Goal: Task Accomplishment & Management: Manage account settings

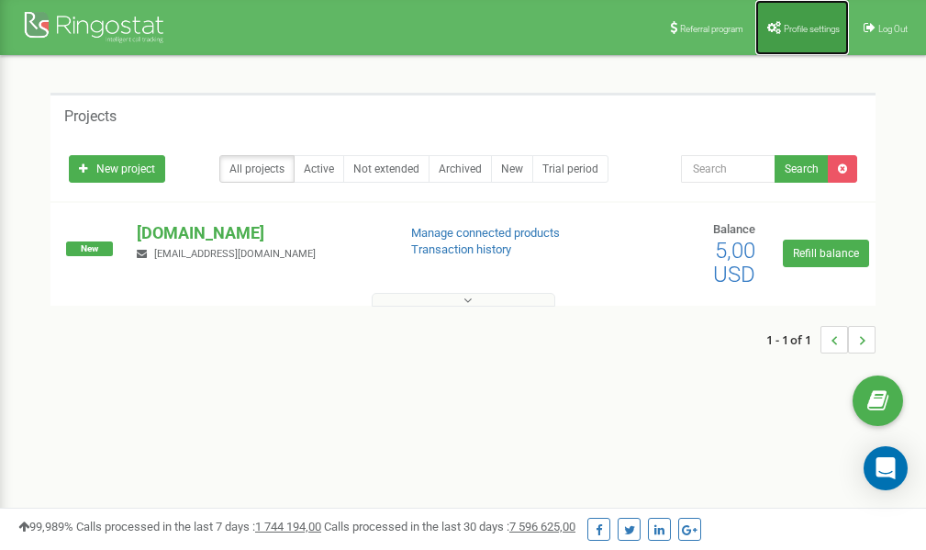
click at [809, 24] on span "Profile settings" at bounding box center [812, 29] width 56 height 10
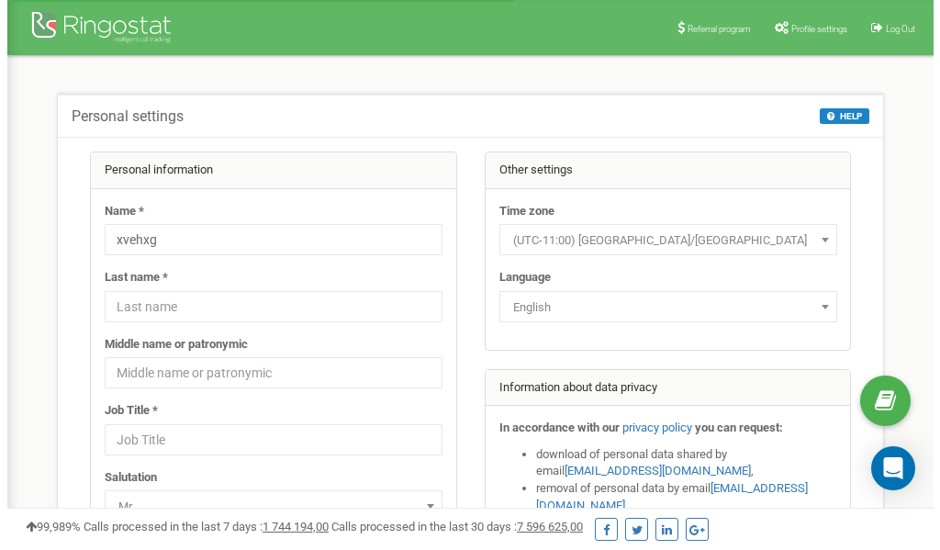
scroll to position [92, 0]
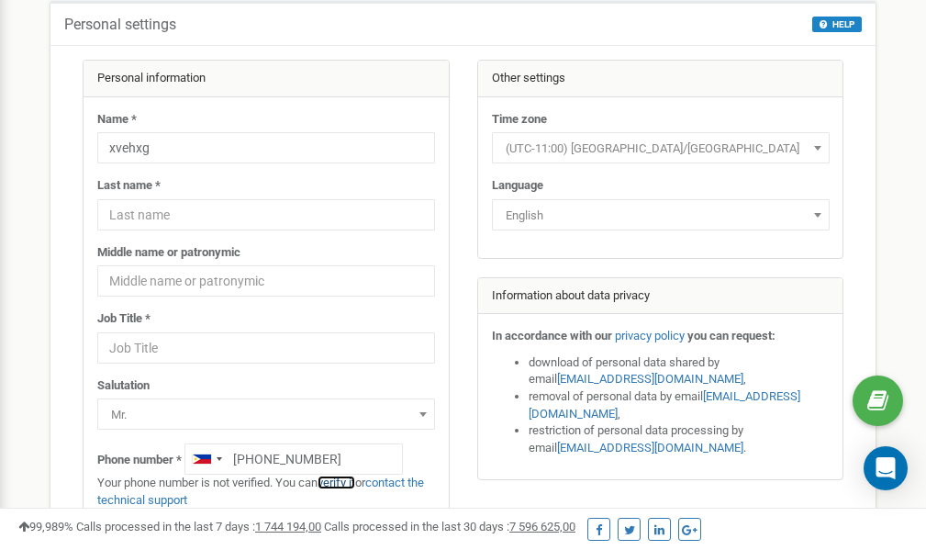
click at [350, 484] on link "verify it" at bounding box center [336, 482] width 38 height 14
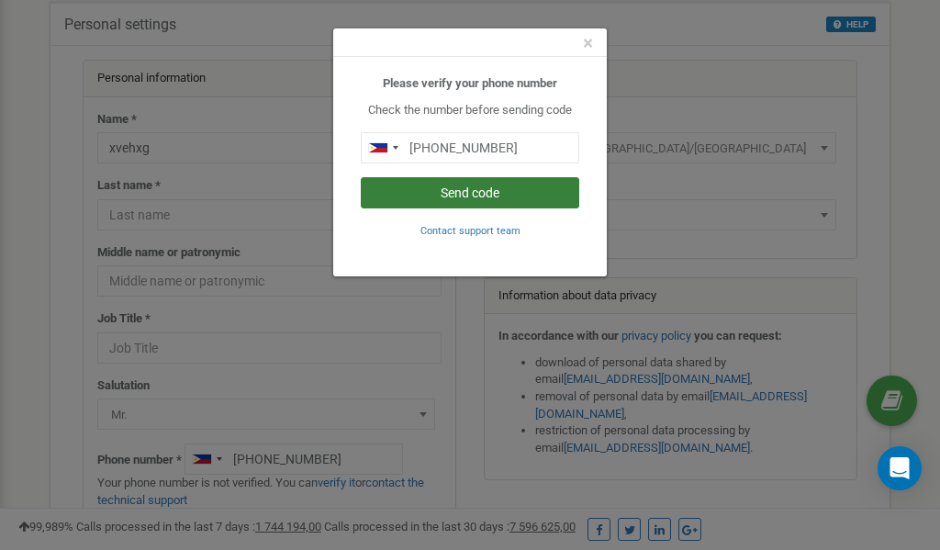
click at [506, 189] on button "Send code" at bounding box center [470, 192] width 218 height 31
